Goal: Task Accomplishment & Management: Use online tool/utility

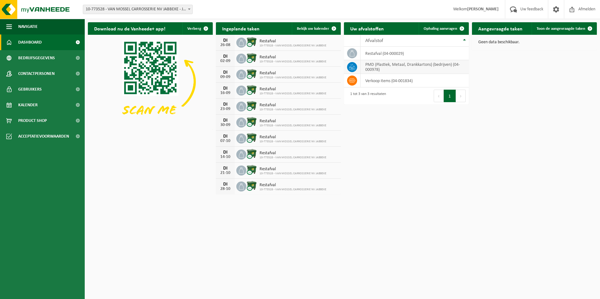
click at [401, 70] on td "PMD (Plastiek, Metaal, Drankkartons) (bedrijven) (04-000978)" at bounding box center [415, 67] width 108 height 14
click at [443, 30] on span "Ophaling aanvragen" at bounding box center [441, 29] width 34 height 4
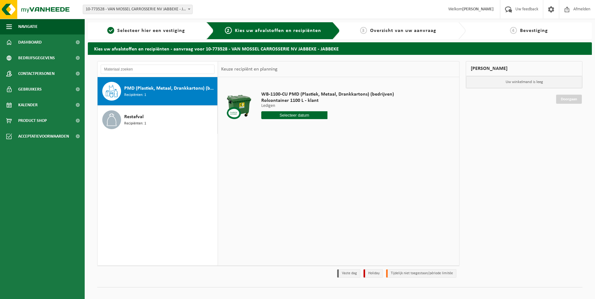
click at [133, 88] on span "PMD (Plastiek, Metaal, Drankkartons) (bedrijven)" at bounding box center [170, 89] width 92 height 8
click at [303, 115] on input "text" at bounding box center [294, 115] width 67 height 8
click at [301, 190] on div "28" at bounding box center [300, 191] width 11 height 10
type input "Van [DATE]"
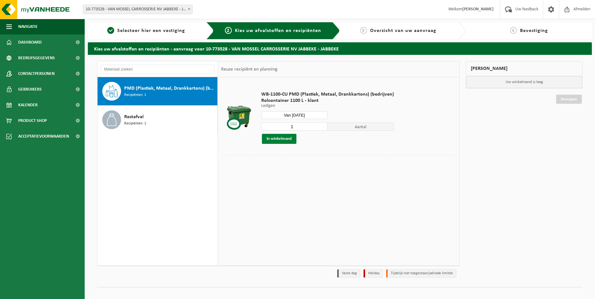
click at [287, 142] on button "In winkelmand" at bounding box center [279, 139] width 35 height 10
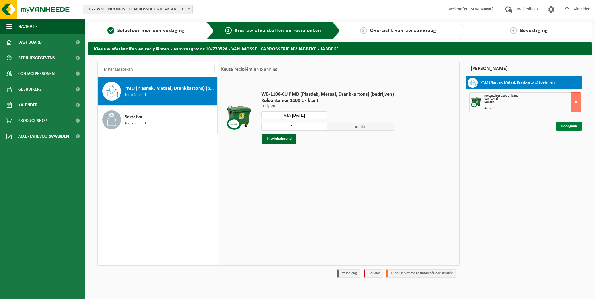
click at [569, 130] on link "Doorgaan" at bounding box center [569, 126] width 26 height 9
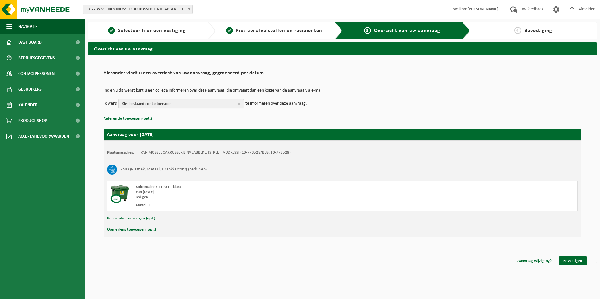
click at [168, 104] on span "Kies bestaand contactpersoon" at bounding box center [179, 103] width 114 height 9
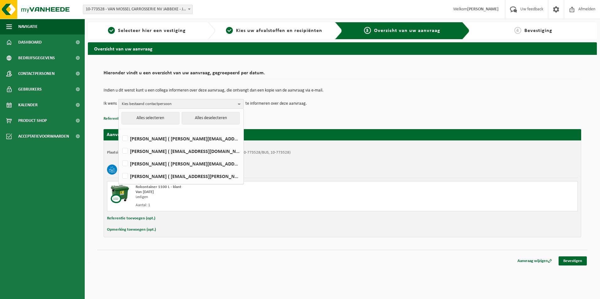
click at [398, 107] on td "Ik wens Kies bestaand contactpersoon Alles selecteren Alles deselecteren [PERSO…" at bounding box center [343, 103] width 478 height 9
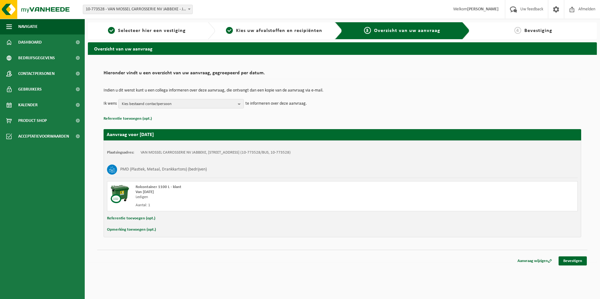
click at [135, 231] on button "Opmerking toevoegen (opt.)" at bounding box center [131, 230] width 49 height 8
click at [152, 232] on input "text" at bounding box center [355, 230] width 434 height 9
type input "graag nog plastiekzakken ophalen aub"
click at [582, 264] on link "Bevestigen" at bounding box center [573, 262] width 28 height 9
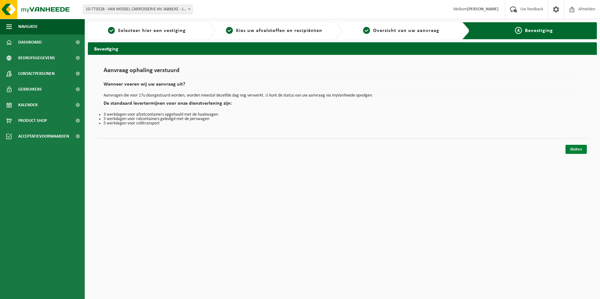
click at [578, 149] on link "Sluiten" at bounding box center [576, 149] width 21 height 9
